Goal: Task Accomplishment & Management: Manage account settings

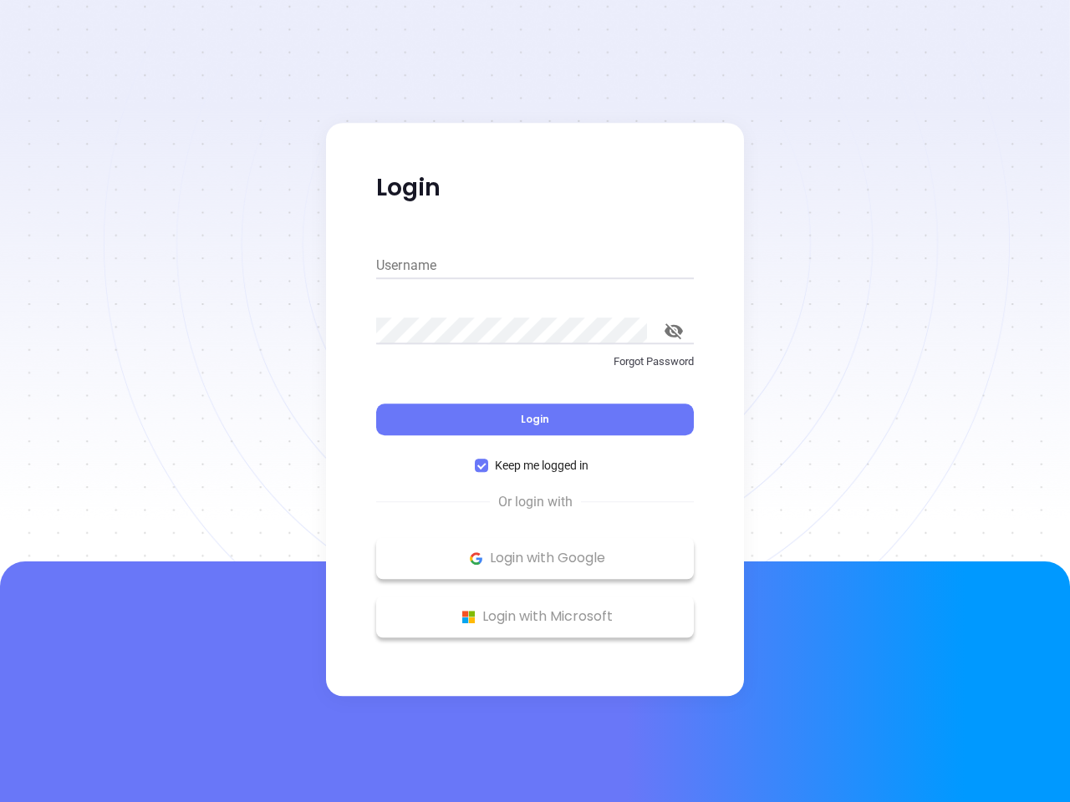
click at [535, 401] on div "Login" at bounding box center [535, 410] width 318 height 52
click at [535, 266] on input "Username" at bounding box center [535, 265] width 318 height 27
click at [674, 331] on icon "toggle password visibility" at bounding box center [673, 331] width 18 height 16
click at [535, 419] on span "Login" at bounding box center [535, 419] width 28 height 14
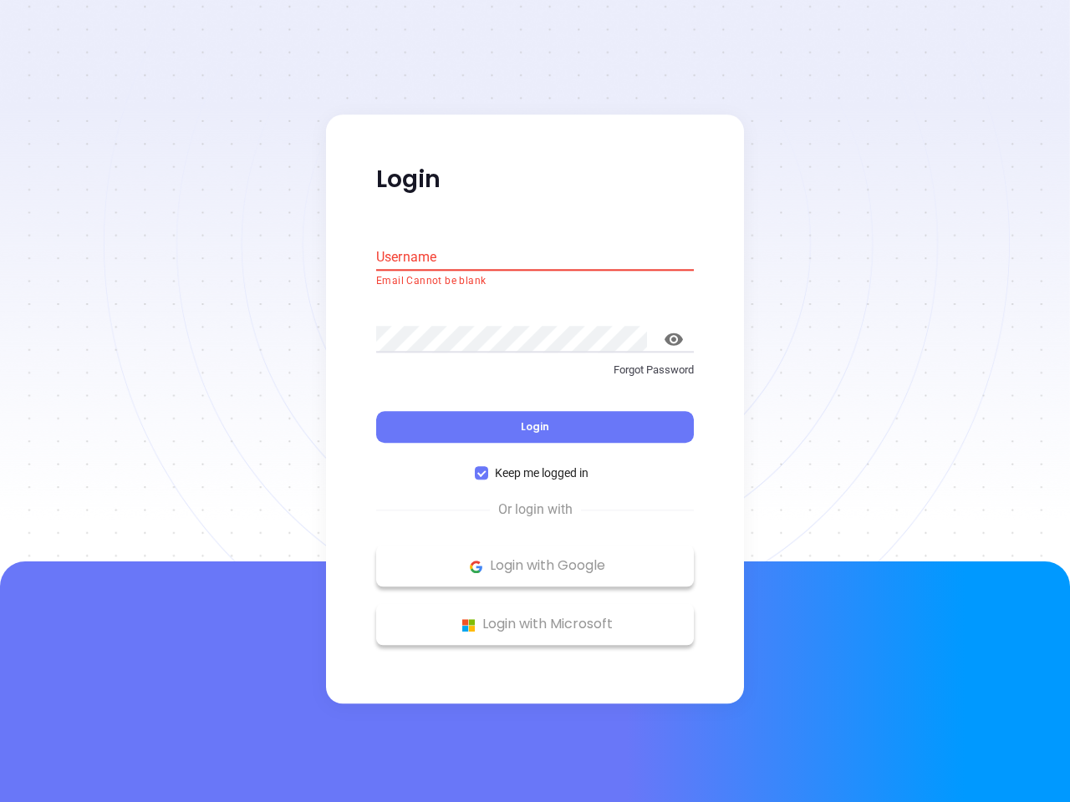
click at [535, 465] on span "Keep me logged in" at bounding box center [541, 474] width 107 height 18
click at [488, 467] on input "Keep me logged in" at bounding box center [481, 473] width 13 height 13
checkbox input "false"
click at [535, 558] on p "Login with Google" at bounding box center [534, 566] width 301 height 25
click at [535, 617] on p "Login with Microsoft" at bounding box center [534, 625] width 301 height 25
